Goal: Transaction & Acquisition: Purchase product/service

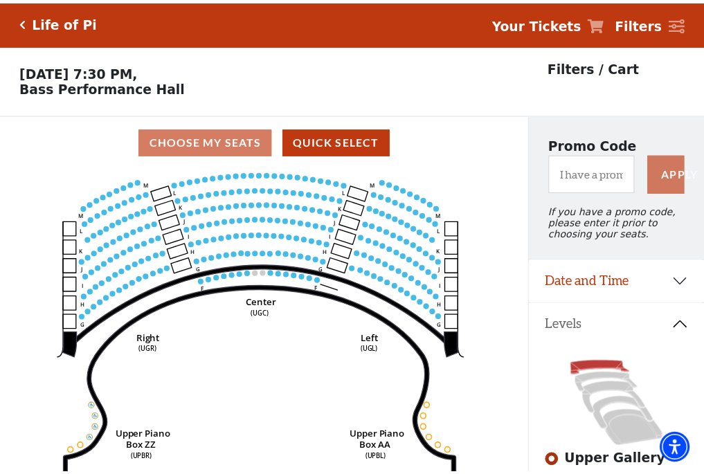
scroll to position [64, 0]
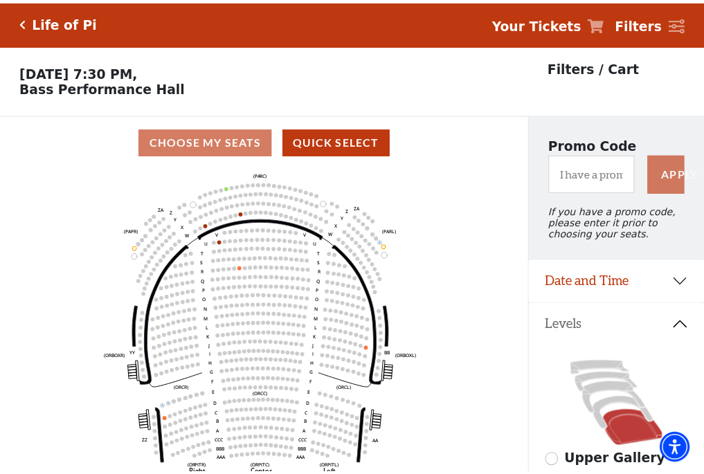
scroll to position [64, 0]
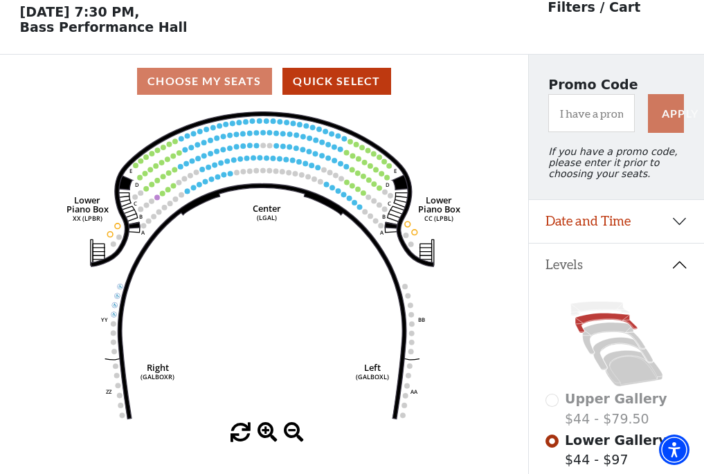
scroll to position [64, 0]
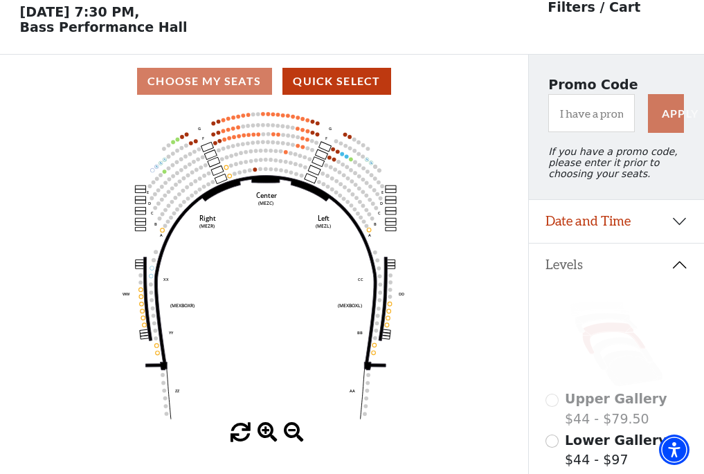
scroll to position [64, 0]
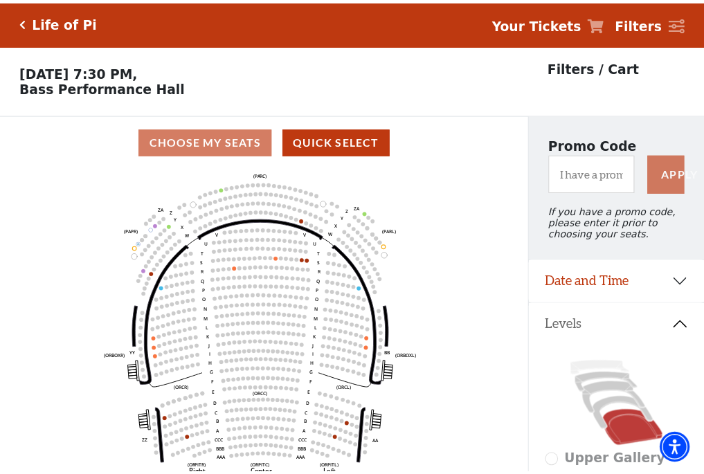
scroll to position [64, 0]
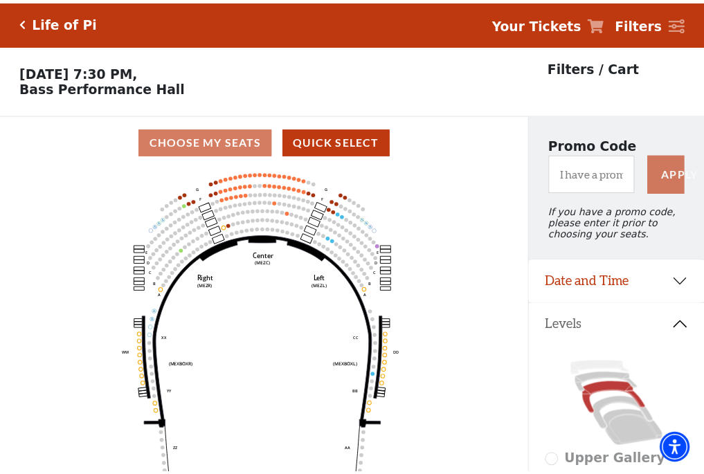
scroll to position [64, 0]
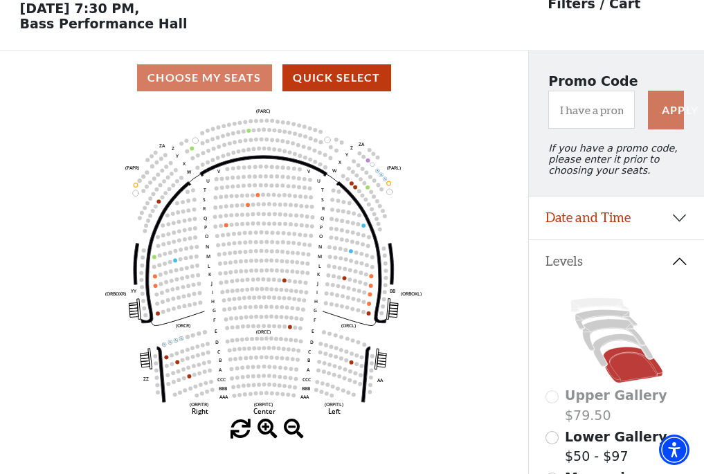
scroll to position [64, 0]
